Goal: Information Seeking & Learning: Learn about a topic

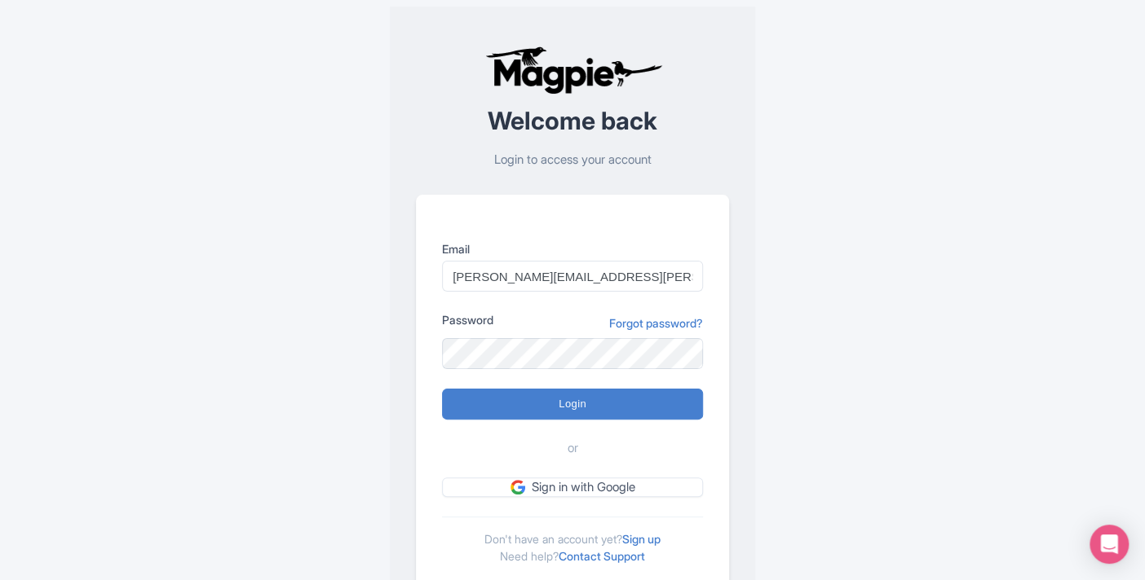
type input "[PERSON_NAME][EMAIL_ADDRESS][PERSON_NAME][DOMAIN_NAME]"
click at [442, 389] on input "Login" at bounding box center [572, 404] width 261 height 31
type input "Logging in..."
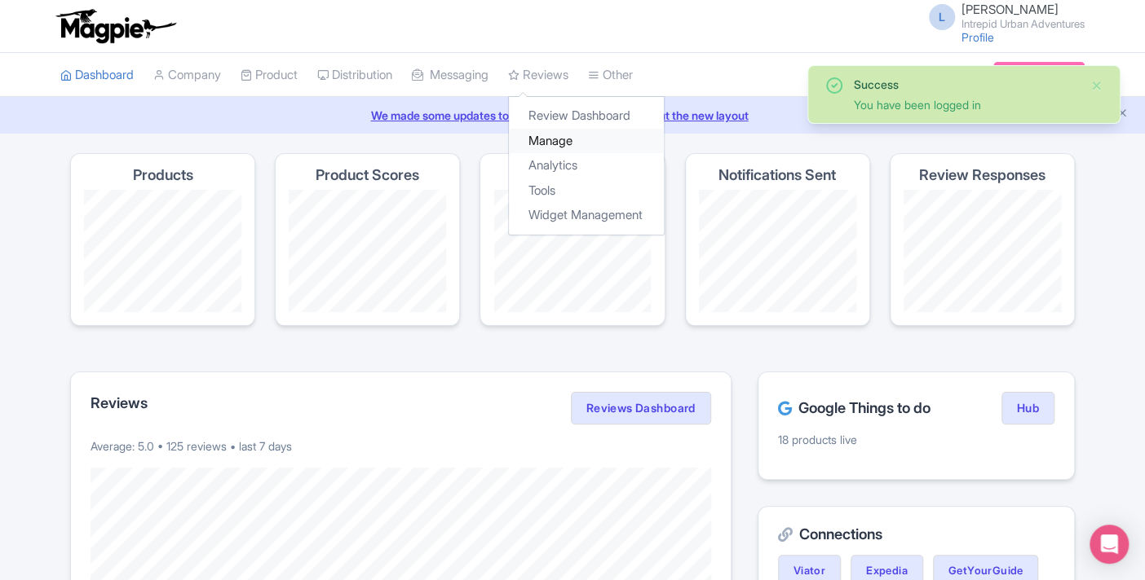
click at [558, 141] on link "Manage" at bounding box center [586, 141] width 155 height 25
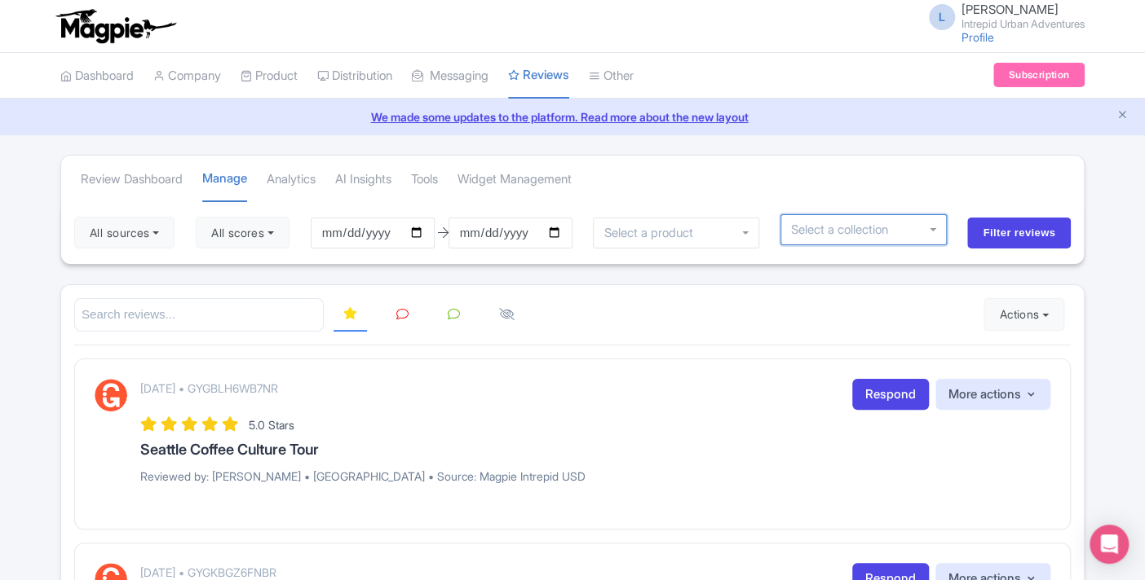
click at [819, 230] on input "select-one" at bounding box center [845, 230] width 108 height 15
click at [898, 226] on div at bounding box center [863, 229] width 166 height 31
click at [928, 228] on div at bounding box center [863, 229] width 166 height 31
click at [936, 230] on div at bounding box center [863, 229] width 166 height 31
click at [938, 231] on div at bounding box center [863, 229] width 166 height 31
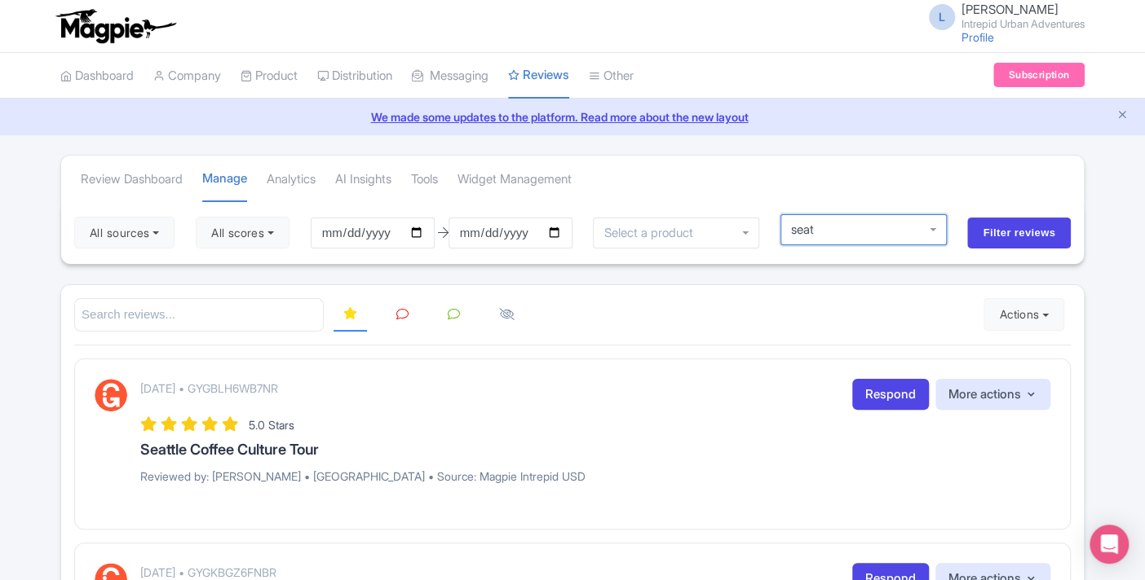
type input "seat"
click at [946, 205] on div "All sources Select all Deselect all Select all Deselect all Urban Adventures - …" at bounding box center [572, 232] width 1022 height 63
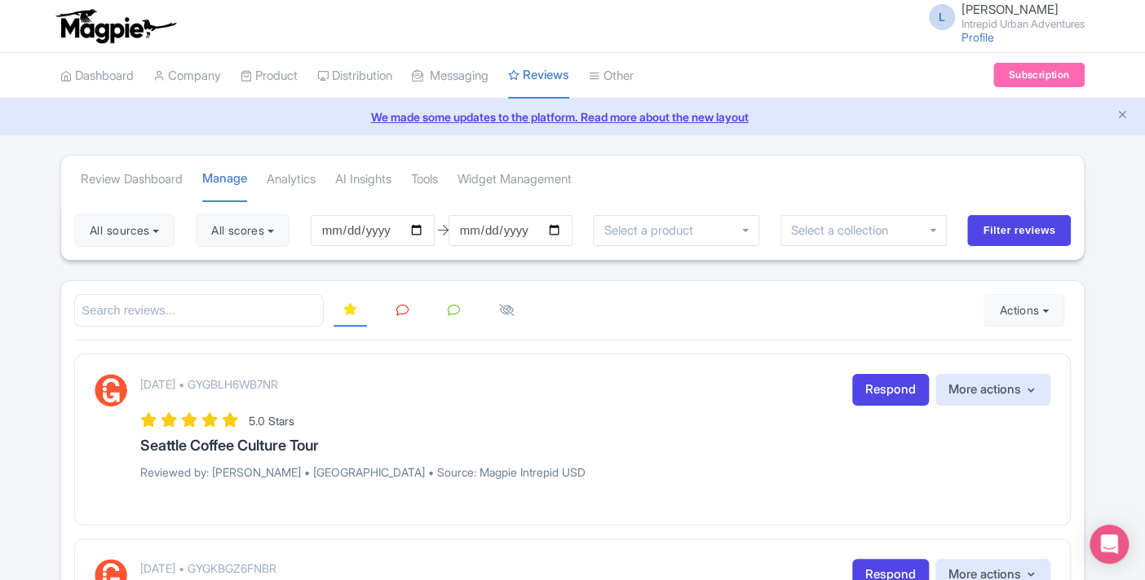
click at [937, 221] on div at bounding box center [863, 230] width 166 height 31
click at [788, 247] on div "All sources Select all Deselect all Select all Deselect all Urban Adventures - …" at bounding box center [572, 230] width 1022 height 59
click at [805, 236] on div at bounding box center [863, 230] width 166 height 31
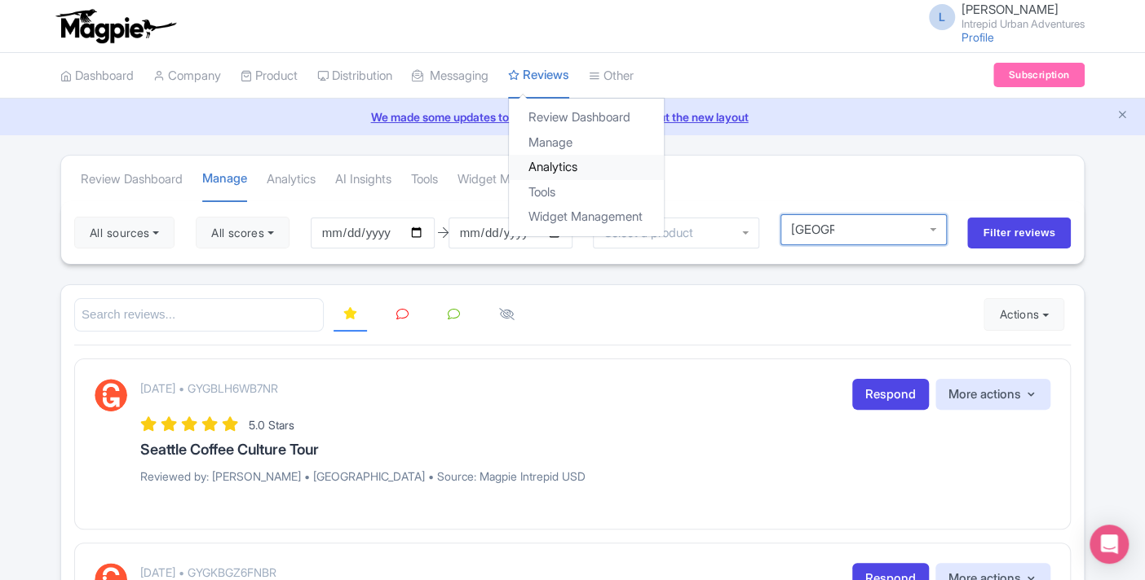
type input "Seattle"
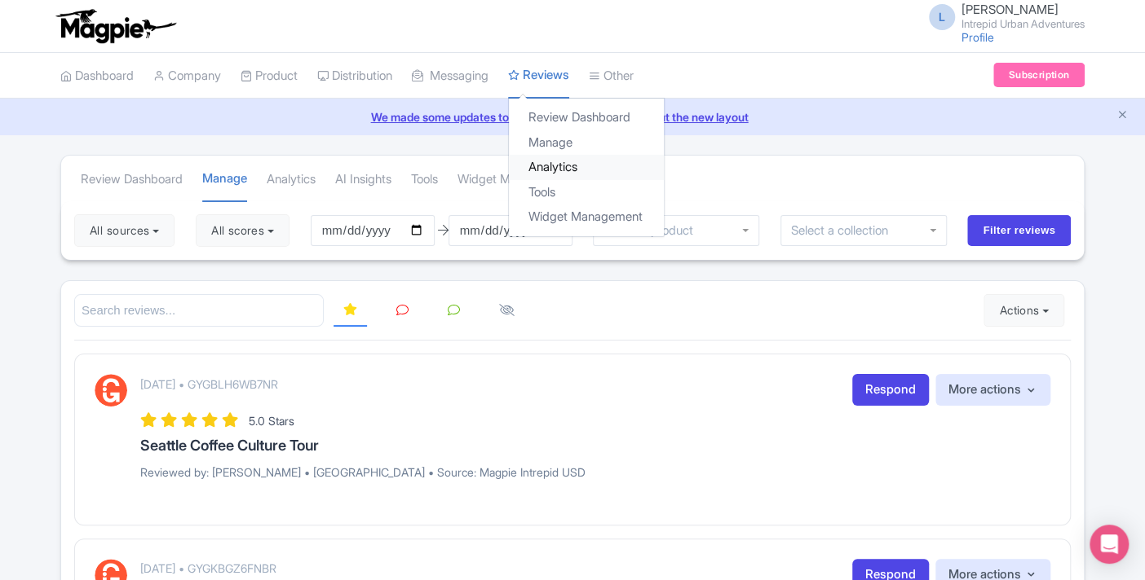
click at [572, 157] on link "Analytics" at bounding box center [586, 167] width 155 height 25
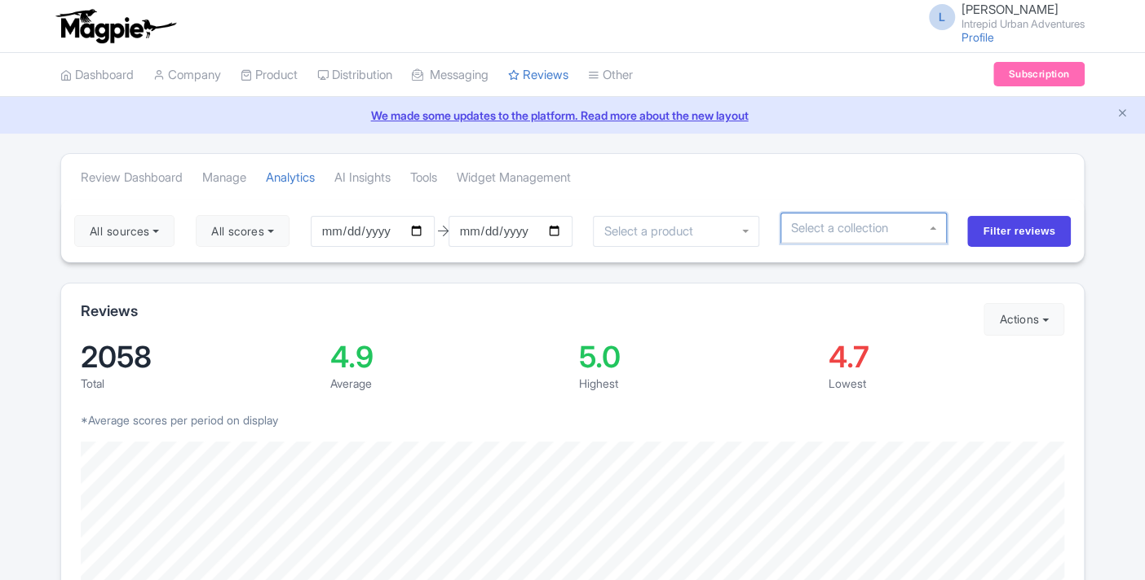
click at [924, 191] on div "Review Dashboard Manage Analytics AI Insights Tools Widget Management" at bounding box center [572, 177] width 1022 height 46
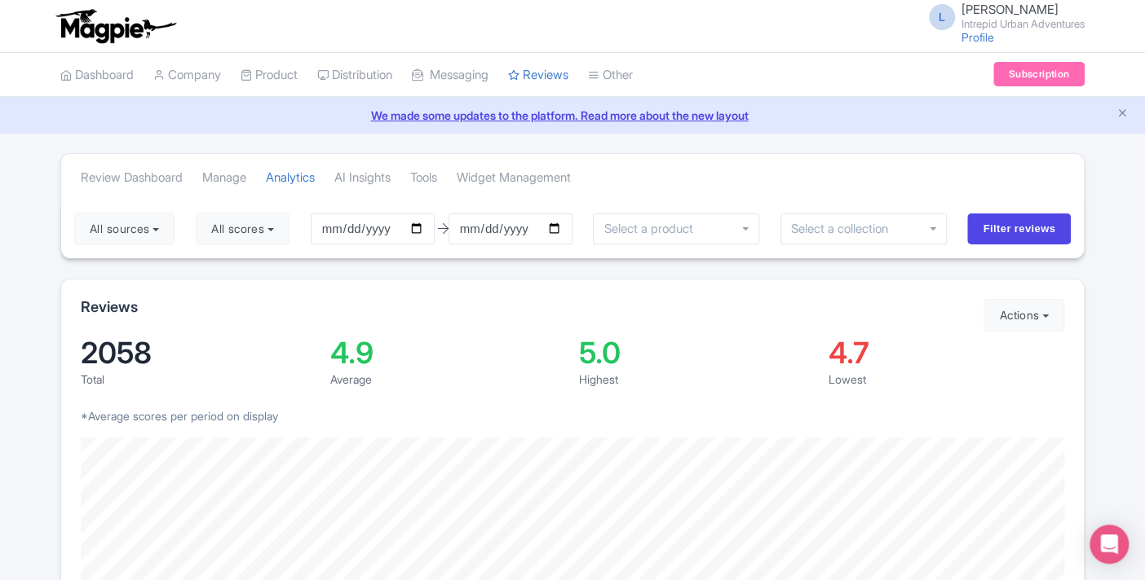
click at [926, 231] on div at bounding box center [863, 229] width 166 height 31
click at [858, 204] on div "All sources Select all Deselect all Select all Deselect all Urban Adventures - …" at bounding box center [572, 229] width 1022 height 59
click at [164, 180] on link "Review Dashboard" at bounding box center [132, 178] width 102 height 45
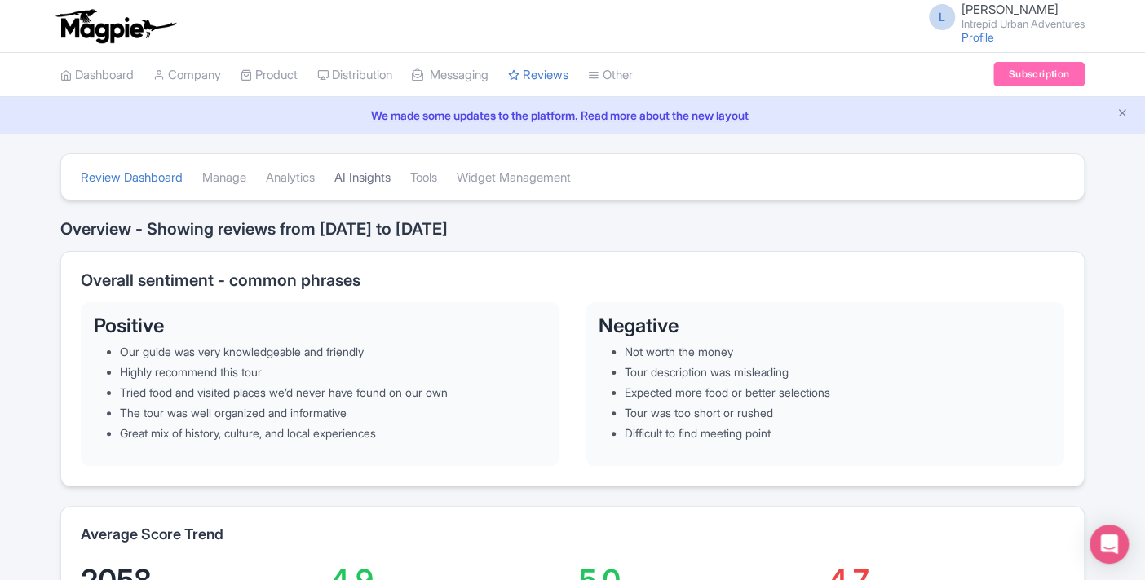
click at [391, 185] on link "AI Insights" at bounding box center [362, 178] width 56 height 45
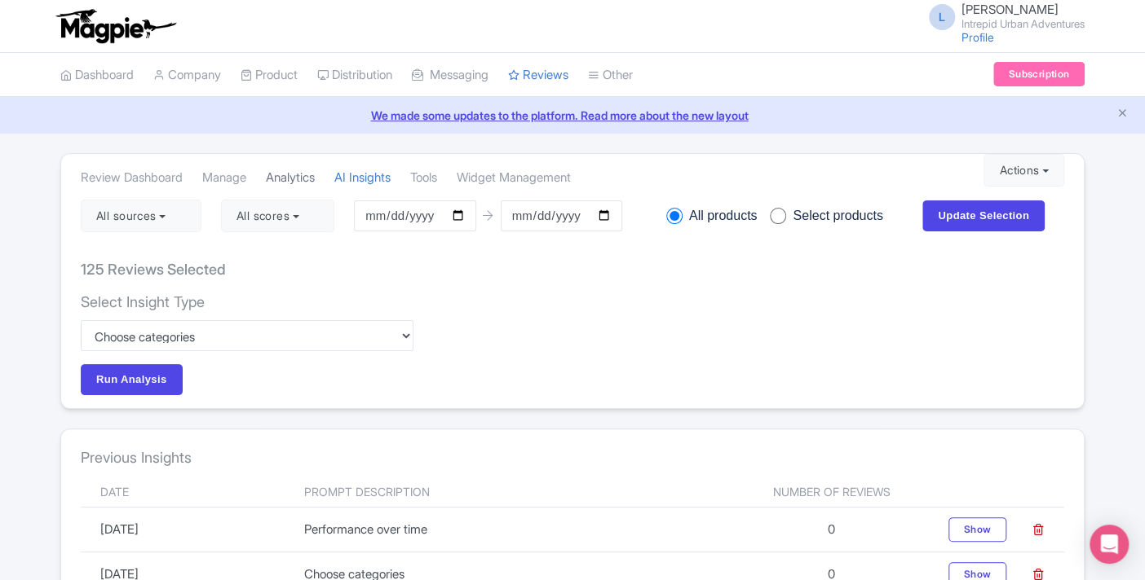
click at [299, 175] on link "Analytics" at bounding box center [290, 178] width 49 height 45
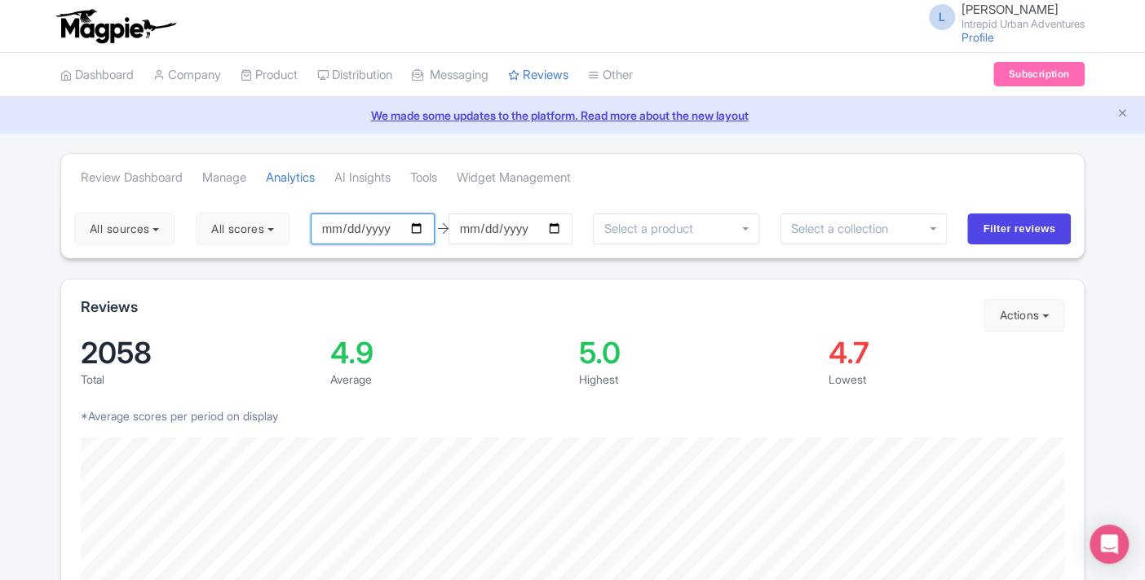
click at [419, 230] on input "2025-05-30" at bounding box center [373, 229] width 124 height 31
type input "[DATE]"
click at [723, 219] on div at bounding box center [676, 229] width 166 height 31
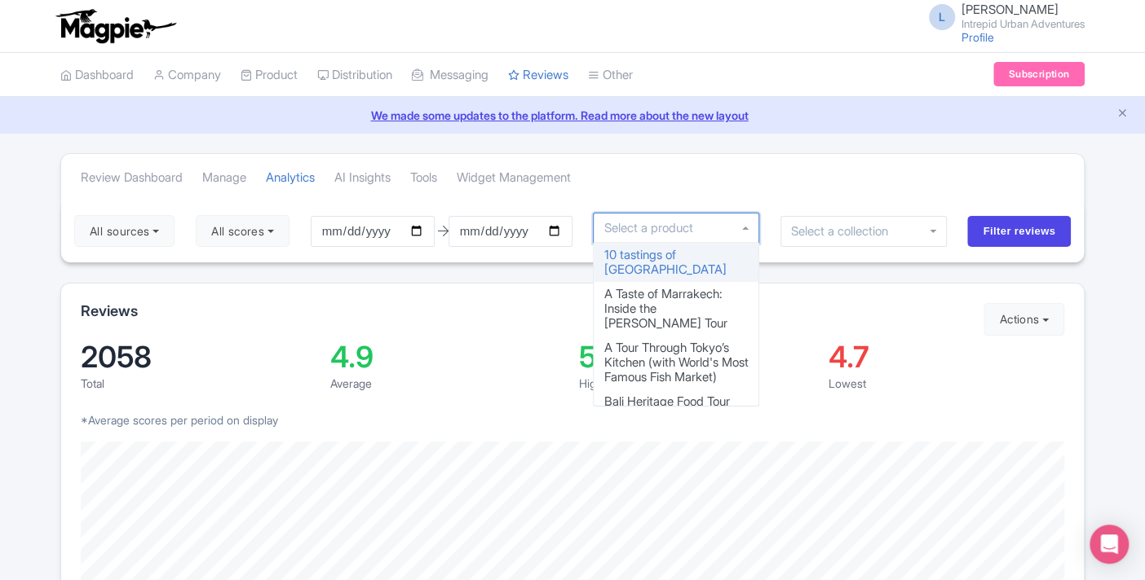
click at [939, 233] on div at bounding box center [863, 231] width 166 height 31
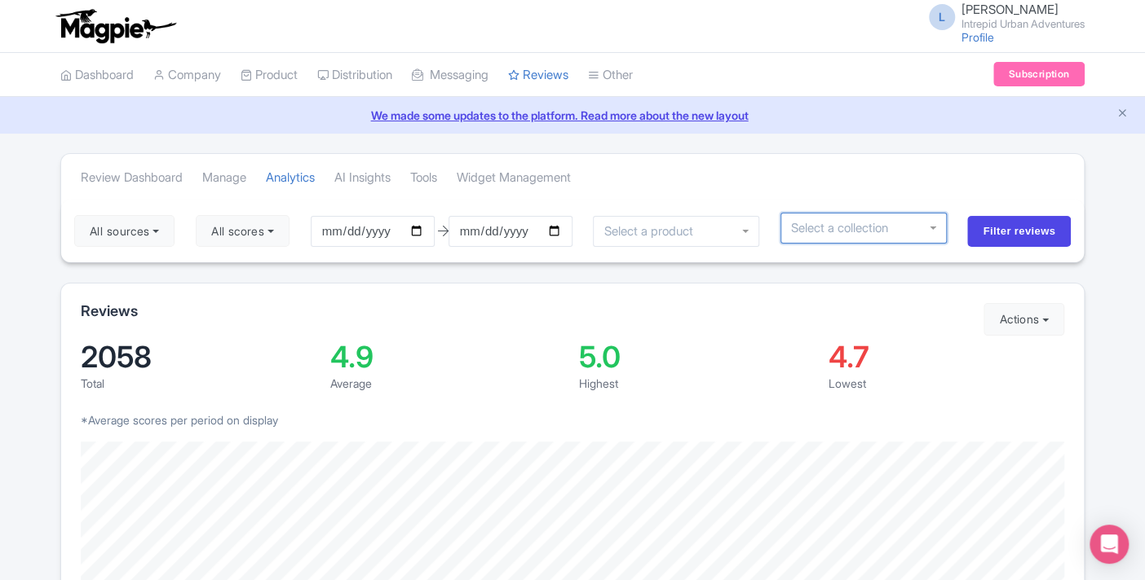
click at [701, 237] on div at bounding box center [676, 231] width 166 height 31
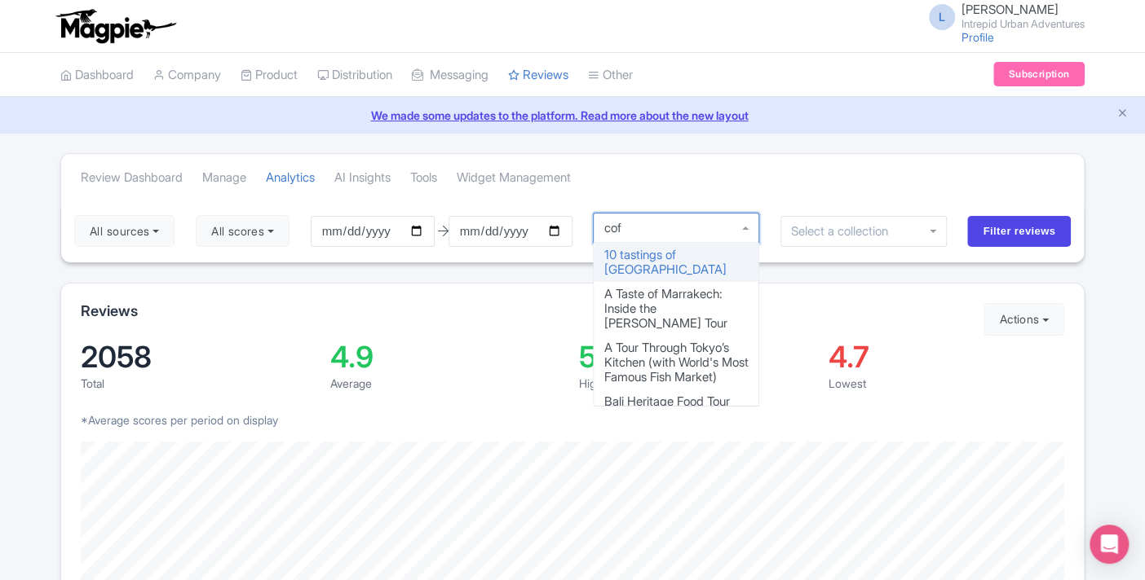
type input "coff"
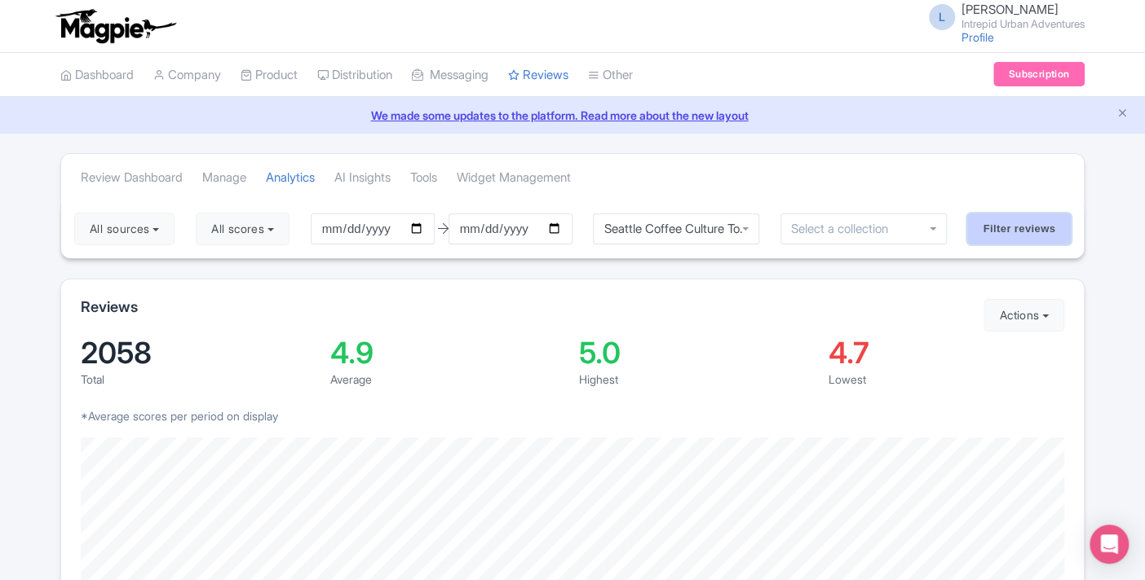
click at [1010, 222] on input "Filter reviews" at bounding box center [1019, 229] width 104 height 31
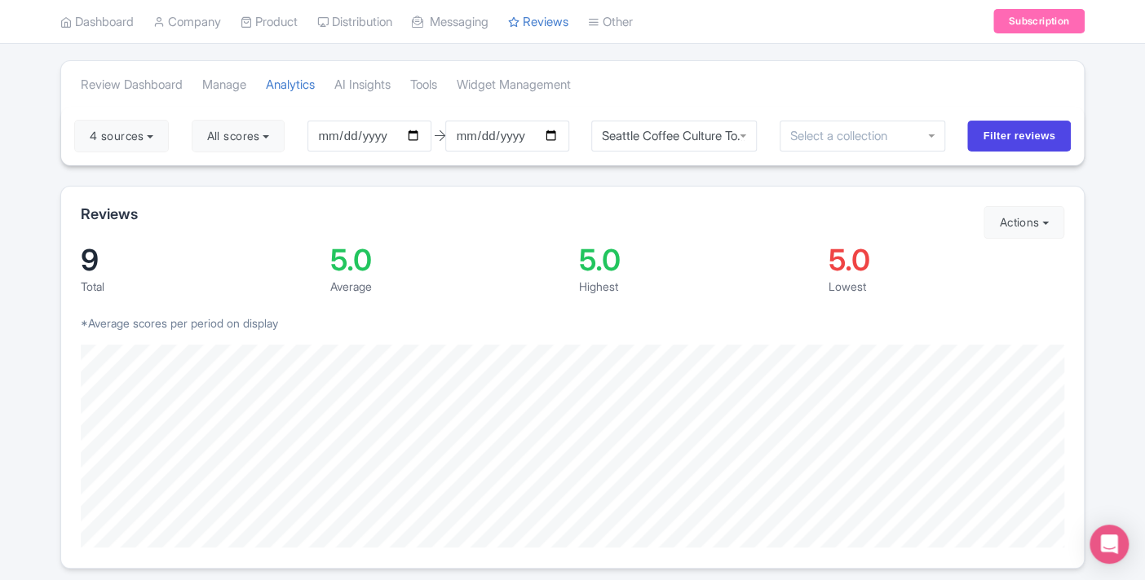
scroll to position [81, 0]
